Goal: Task Accomplishment & Management: Use online tool/utility

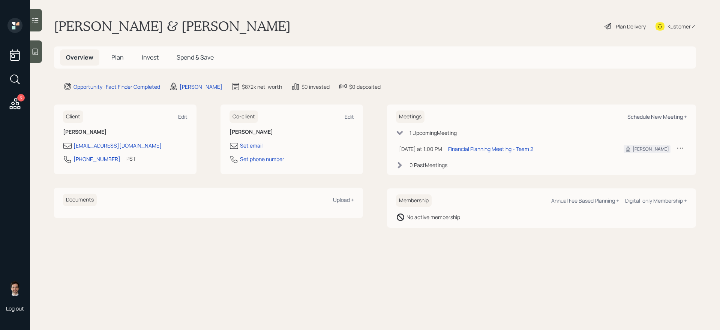
click at [654, 117] on div "Schedule New Meeting +" at bounding box center [657, 116] width 60 height 7
select select "ef6b64e1-8f62-4a74-b865-a7df4b35b836"
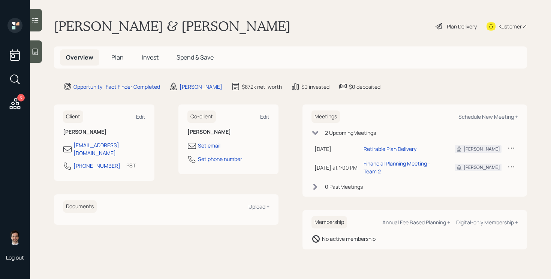
click at [123, 56] on span "Plan" at bounding box center [117, 57] width 12 height 8
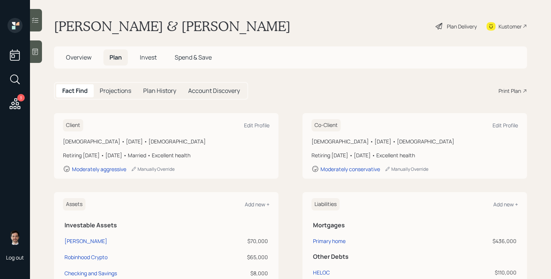
click at [520, 87] on div "Print Plan" at bounding box center [510, 91] width 22 height 8
